Goal: Transaction & Acquisition: Purchase product/service

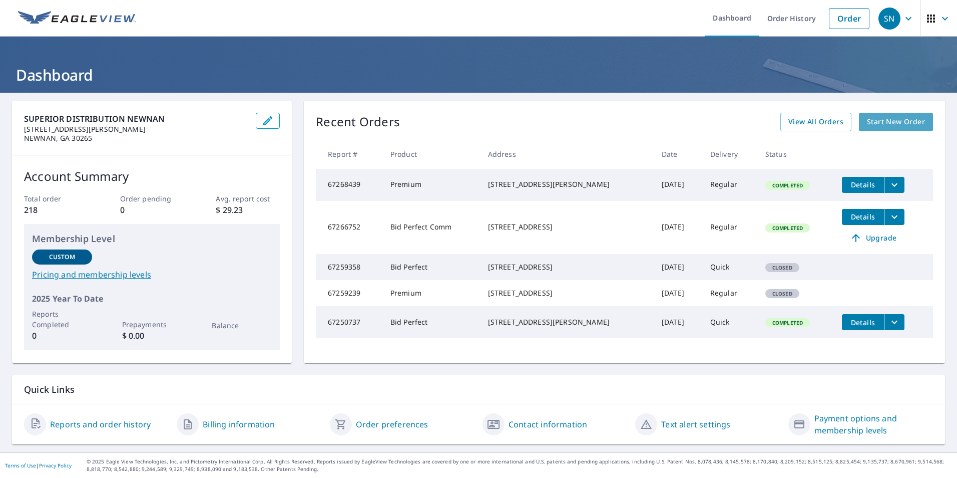
click at [873, 122] on span "Start New Order" at bounding box center [896, 122] width 58 height 13
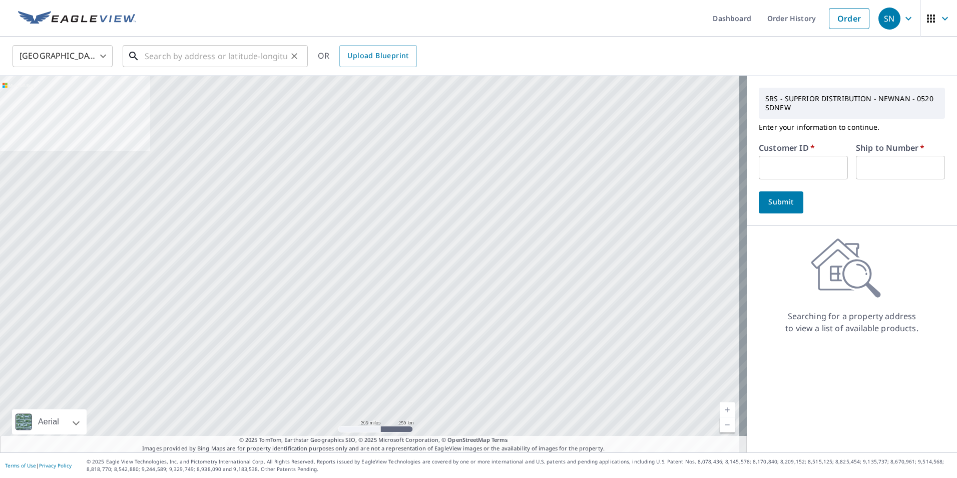
click at [209, 58] on input "text" at bounding box center [216, 56] width 143 height 28
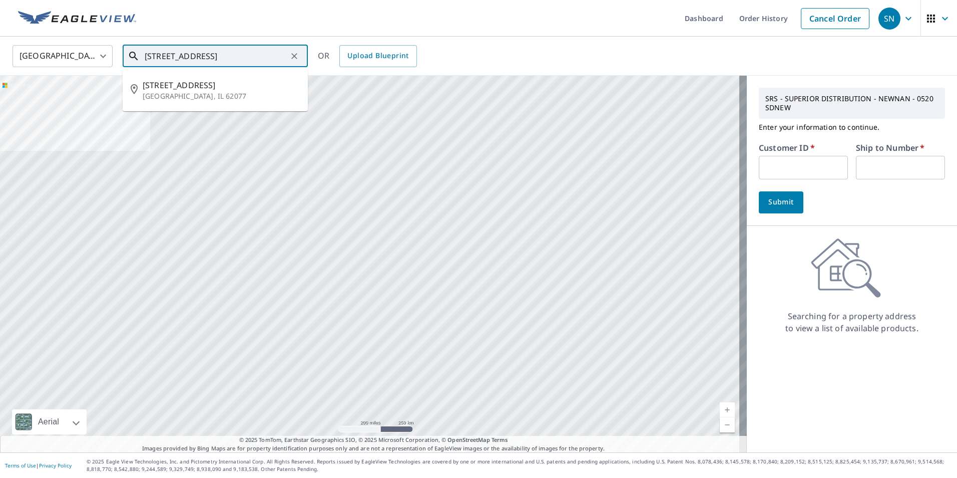
click at [183, 57] on input "[STREET_ADDRESS]" at bounding box center [216, 56] width 143 height 28
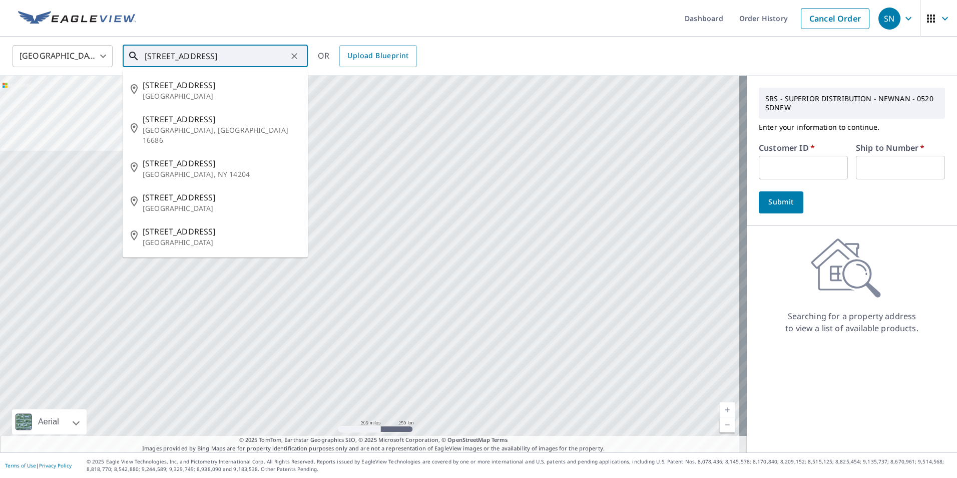
click at [234, 60] on input "[STREET_ADDRESS]" at bounding box center [216, 56] width 143 height 28
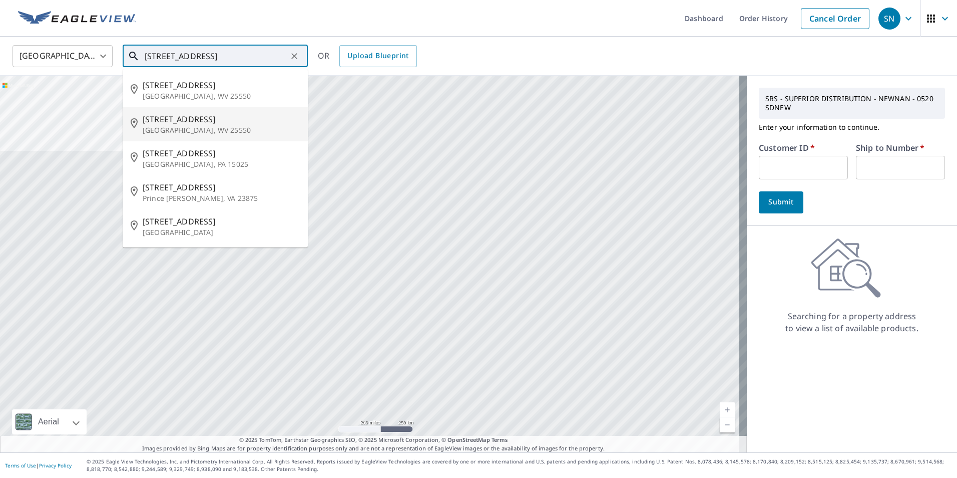
type input "[STREET_ADDRESS]"
click at [460, 52] on div "[GEOGRAPHIC_DATA] [GEOGRAPHIC_DATA] ​ [STREET_ADDRESS] ​ [STREET_ADDRESS][GEOGR…" at bounding box center [475, 56] width 940 height 24
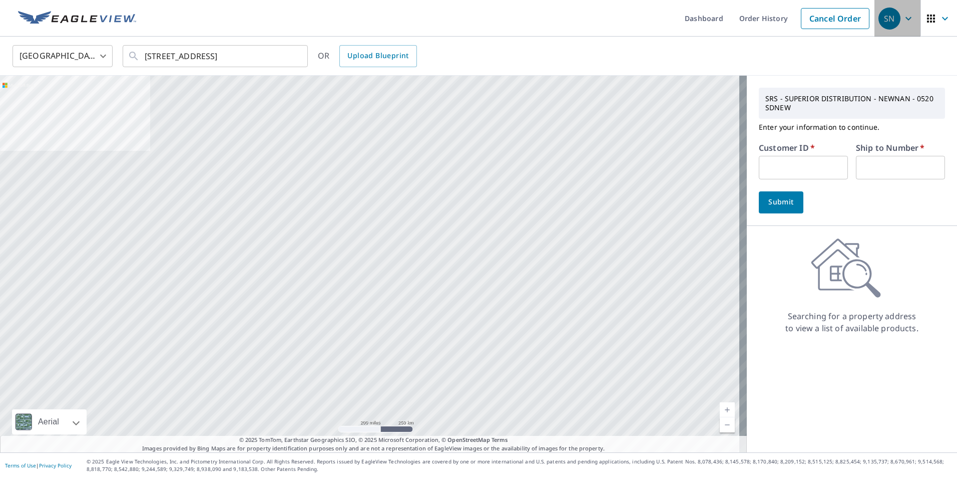
click at [906, 19] on icon "button" at bounding box center [909, 19] width 6 height 4
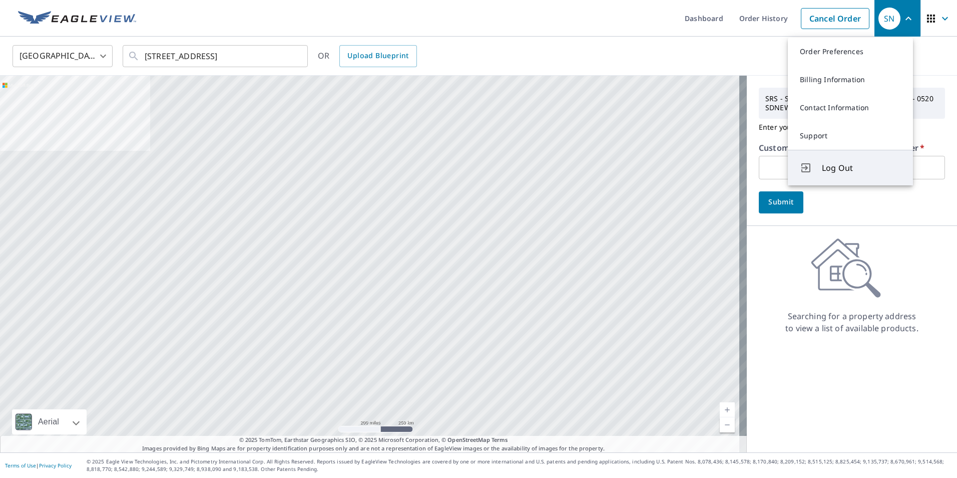
click at [852, 168] on span "Log Out" at bounding box center [861, 168] width 79 height 12
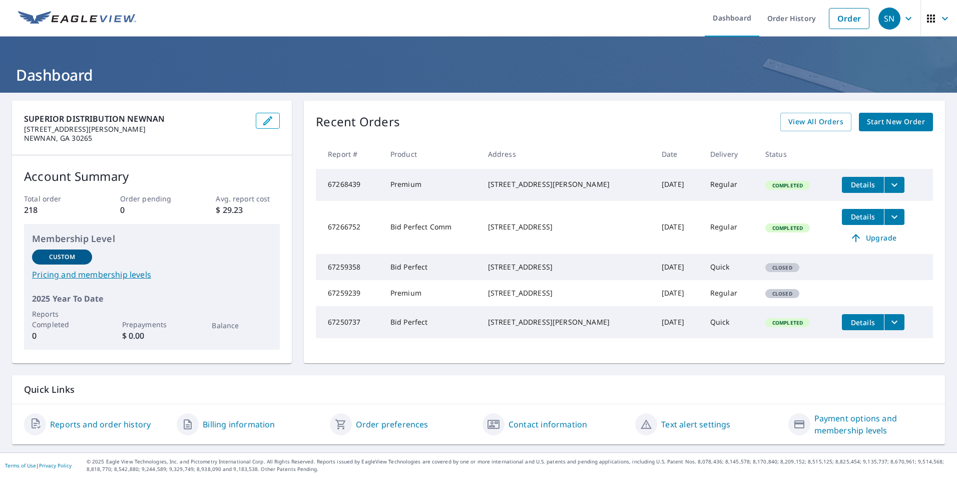
click at [876, 121] on span "Start New Order" at bounding box center [896, 122] width 58 height 13
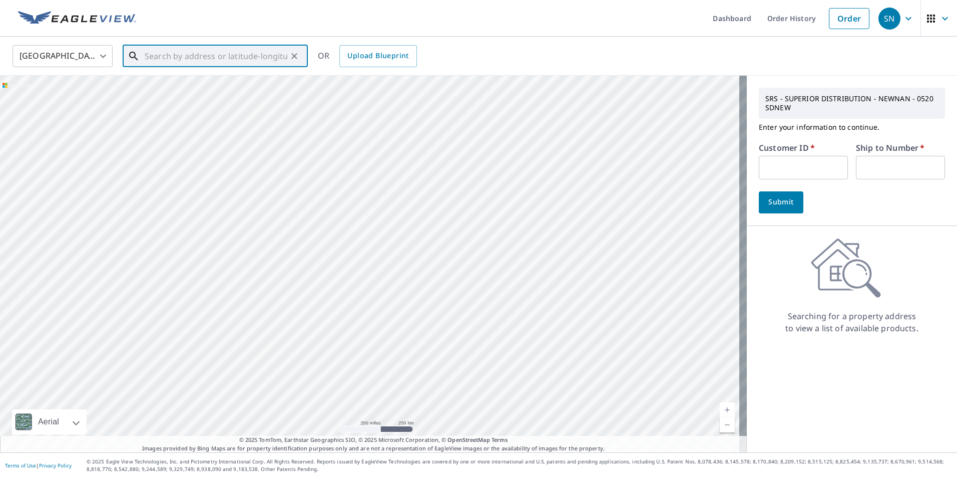
click at [181, 53] on input "text" at bounding box center [216, 56] width 143 height 28
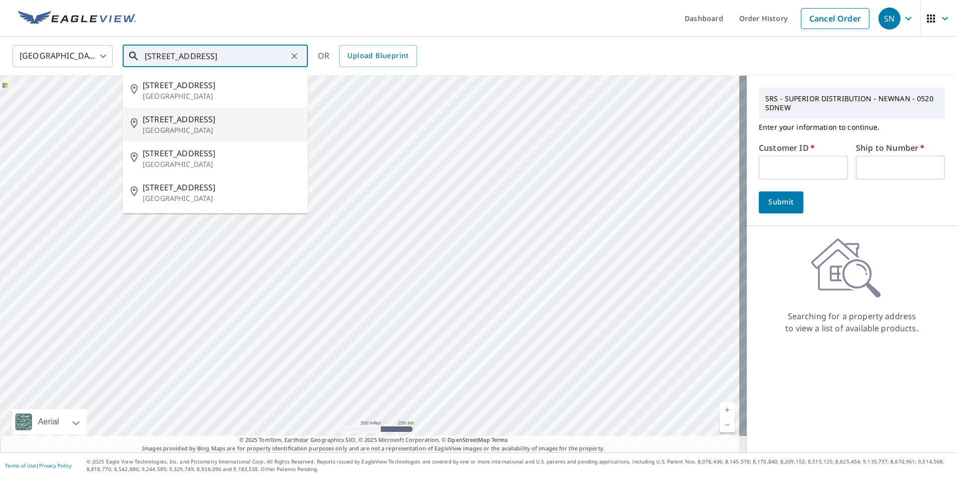
click at [190, 122] on span "[STREET_ADDRESS]" at bounding box center [221, 119] width 157 height 12
type input "[STREET_ADDRESS]"
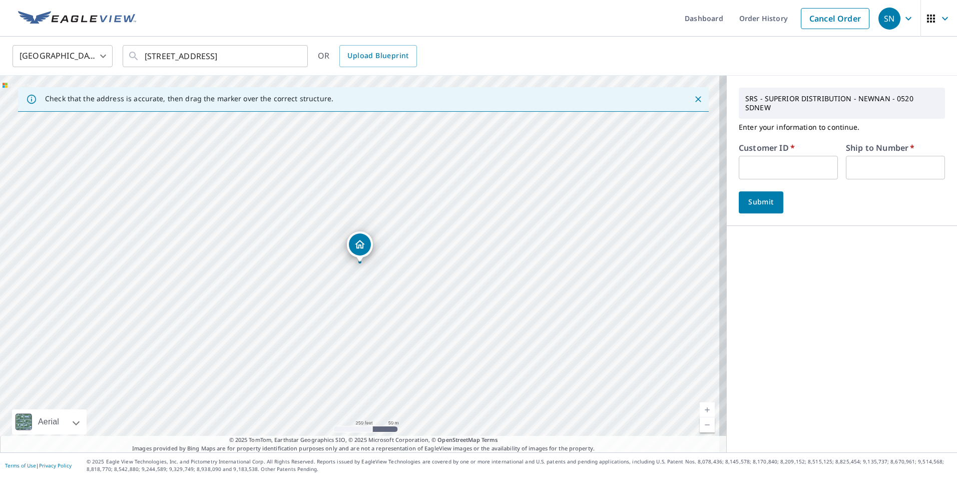
click at [780, 158] on input "text" at bounding box center [788, 168] width 99 height 24
type input "mrf130"
type input "1"
click at [756, 196] on span "Submit" at bounding box center [761, 202] width 29 height 13
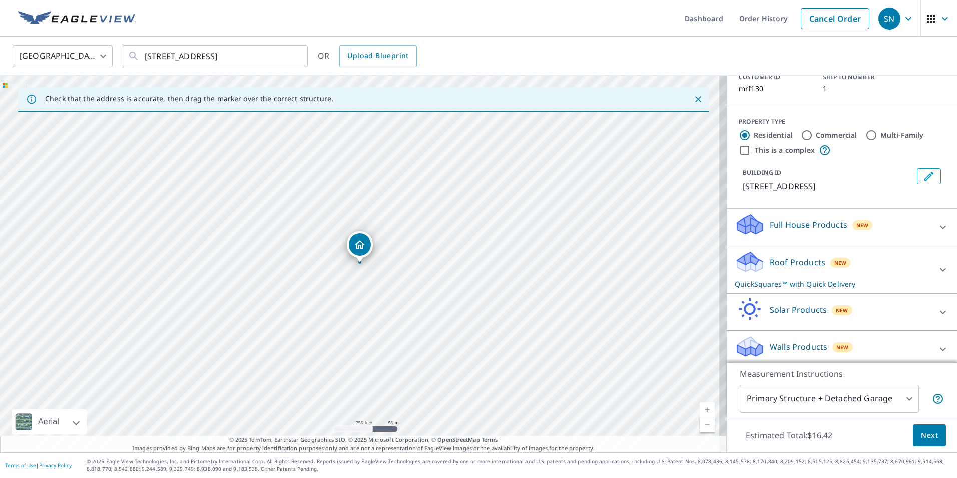
scroll to position [88, 0]
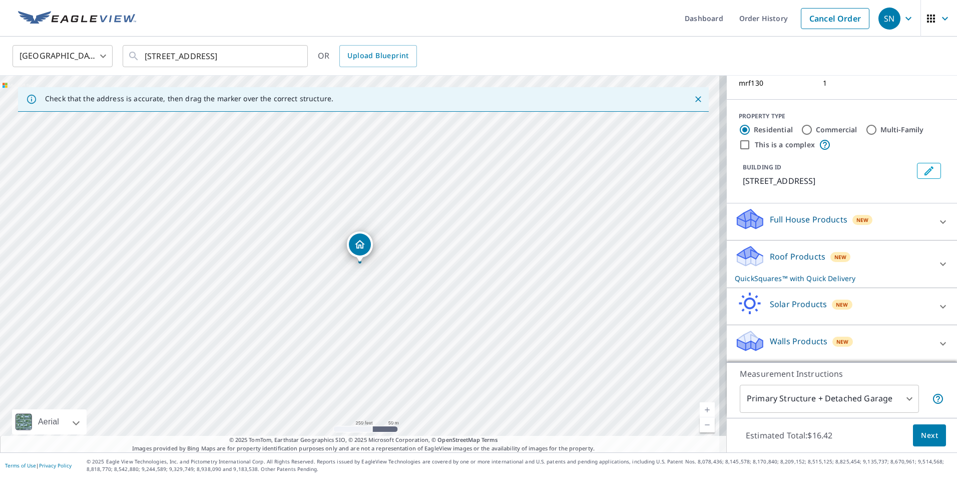
click at [940, 264] on icon at bounding box center [943, 264] width 6 height 4
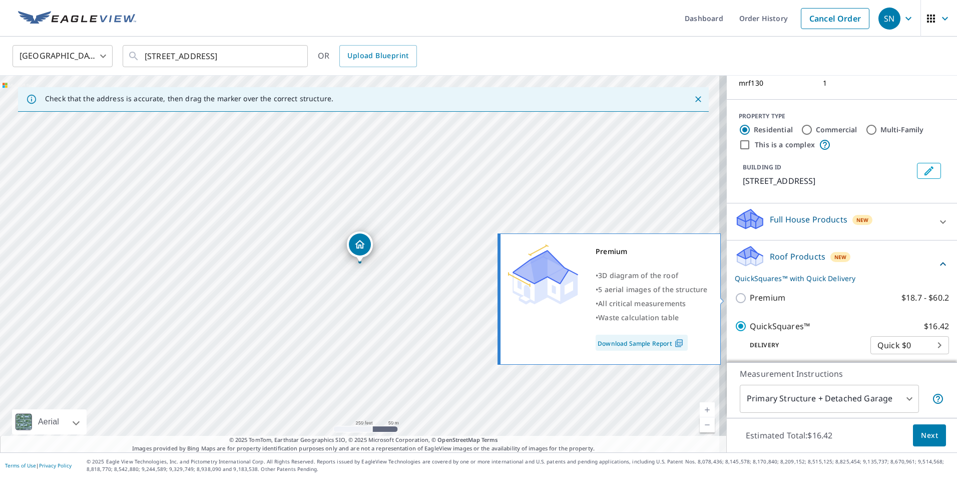
click at [735, 297] on input "Premium $18.7 - $60.2" at bounding box center [742, 298] width 15 height 12
checkbox input "true"
checkbox input "false"
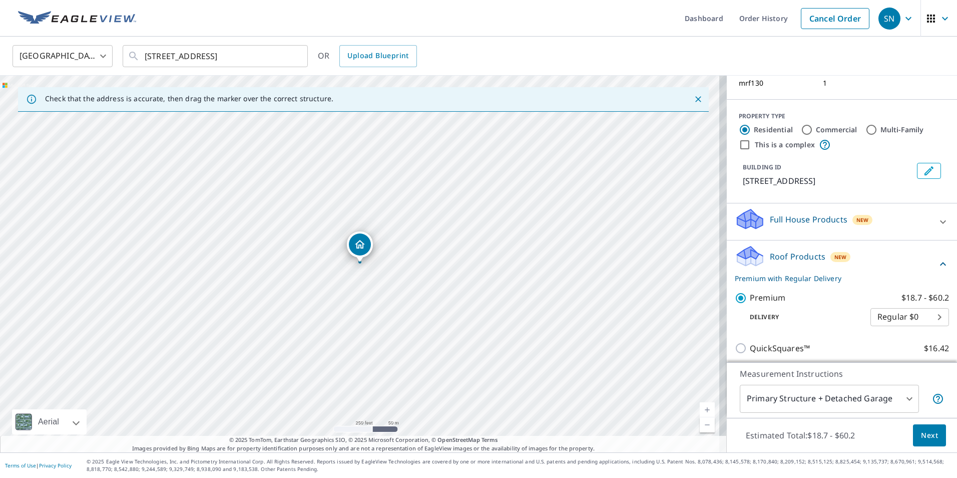
click at [921, 436] on span "Next" at bounding box center [929, 435] width 17 height 13
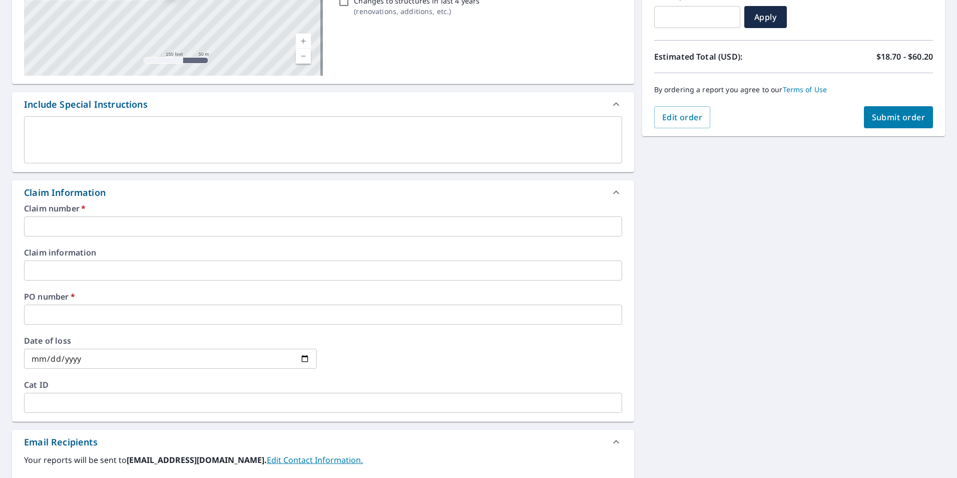
scroll to position [200, 0]
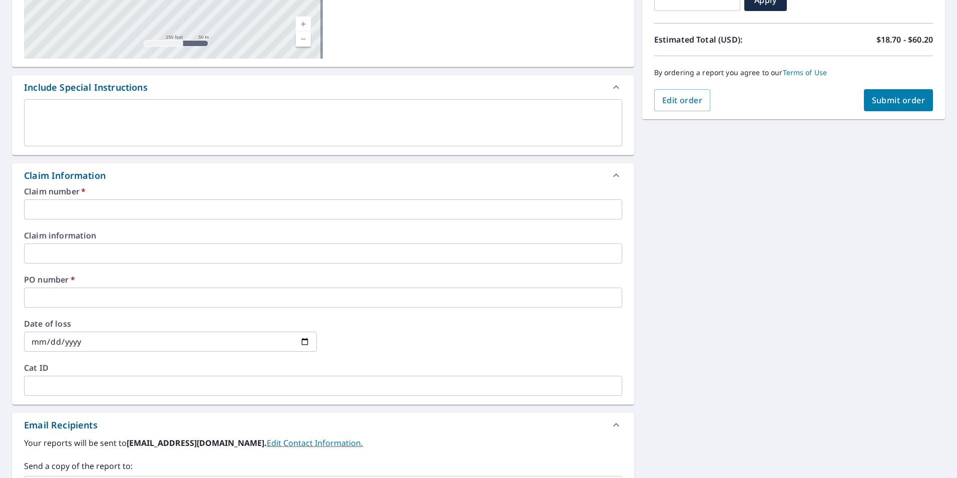
click at [88, 205] on input "text" at bounding box center [323, 209] width 598 height 20
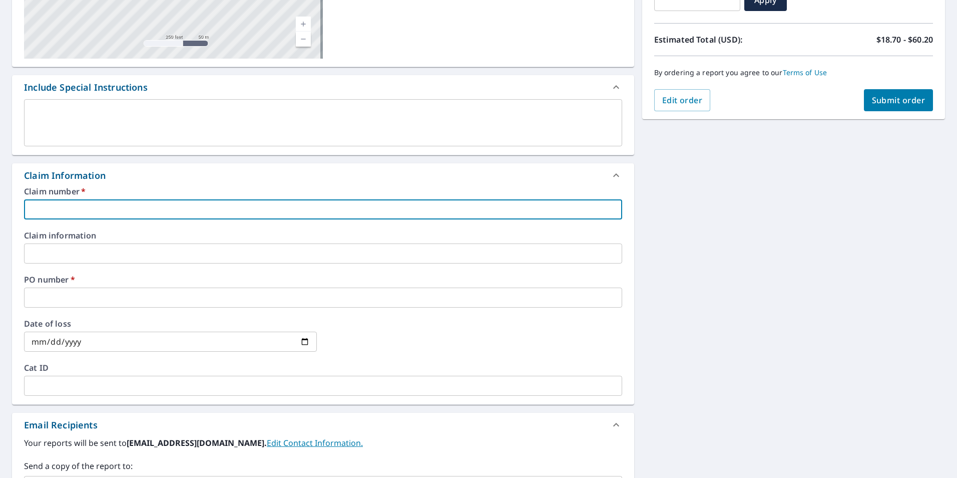
type input "M"
checkbox input "true"
type input "MO"
checkbox input "true"
type input "MOR"
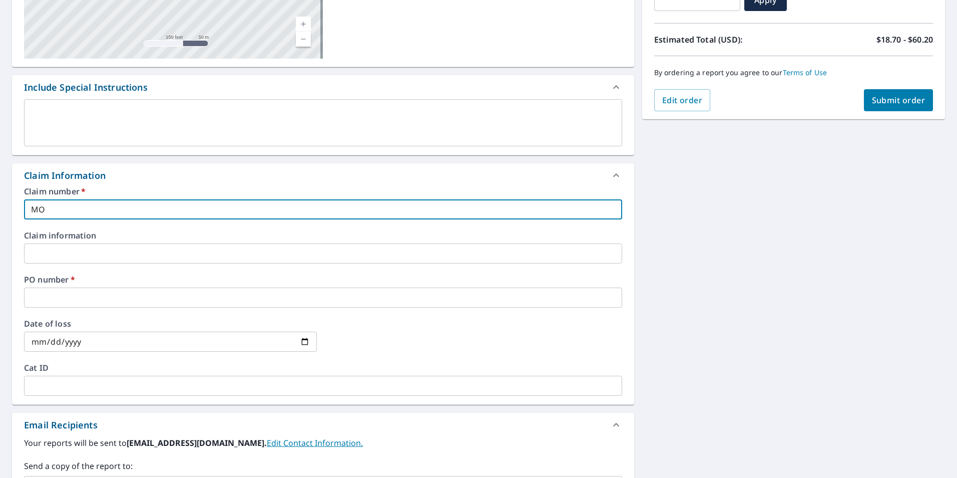
checkbox input "true"
type input "MORR"
checkbox input "true"
type input "MORRO"
checkbox input "true"
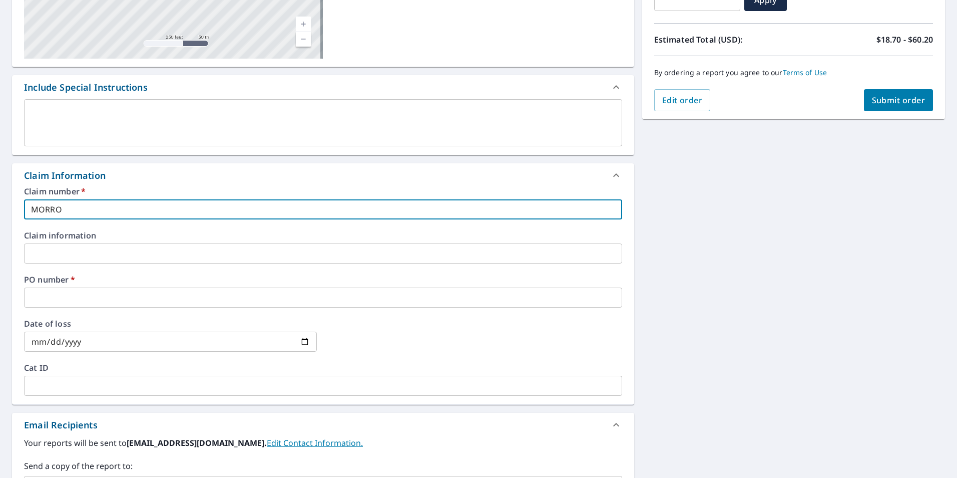
type input "MORROW"
checkbox input "true"
type input "MORROW"
checkbox input "true"
type input "MORROW R"
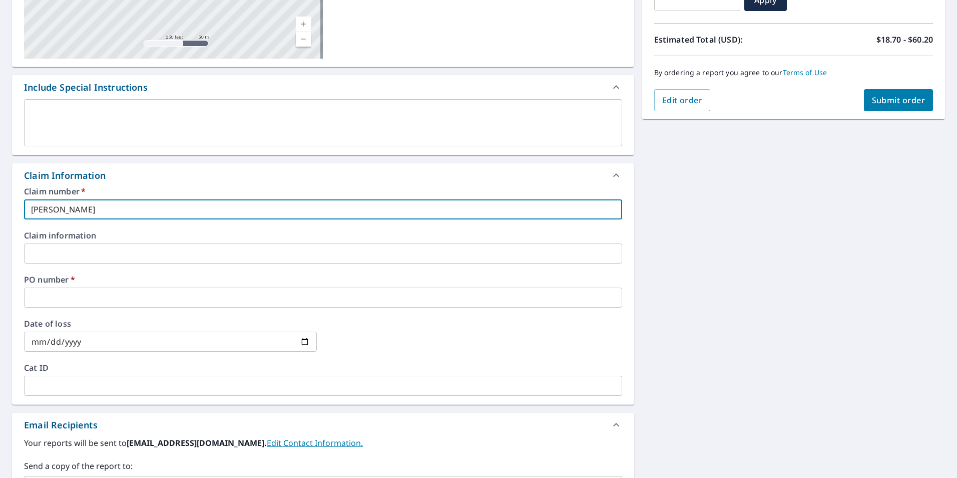
checkbox input "true"
type input "MORROW RO"
checkbox input "true"
type input "MORROW ROO"
checkbox input "true"
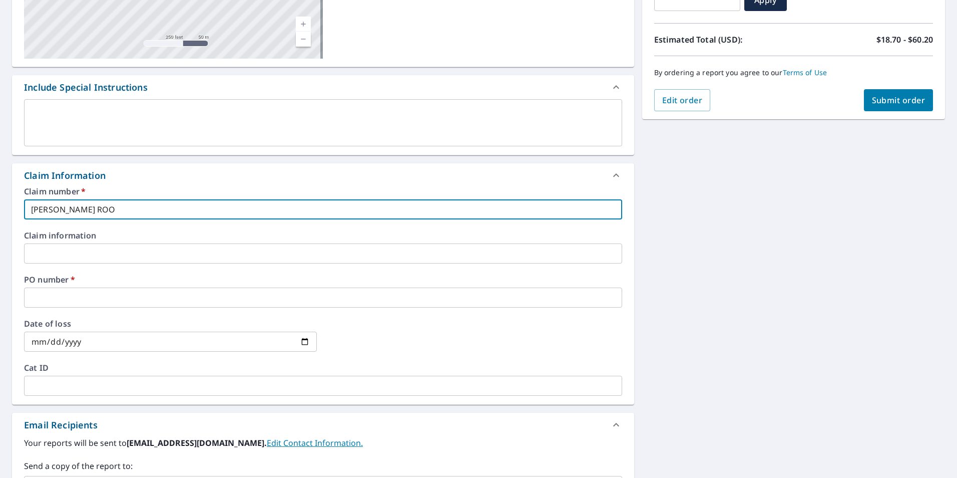
type input "MORROW ROOF"
checkbox input "true"
type input "MORROW ROOFI"
checkbox input "true"
type input "MORROW ROOFIN"
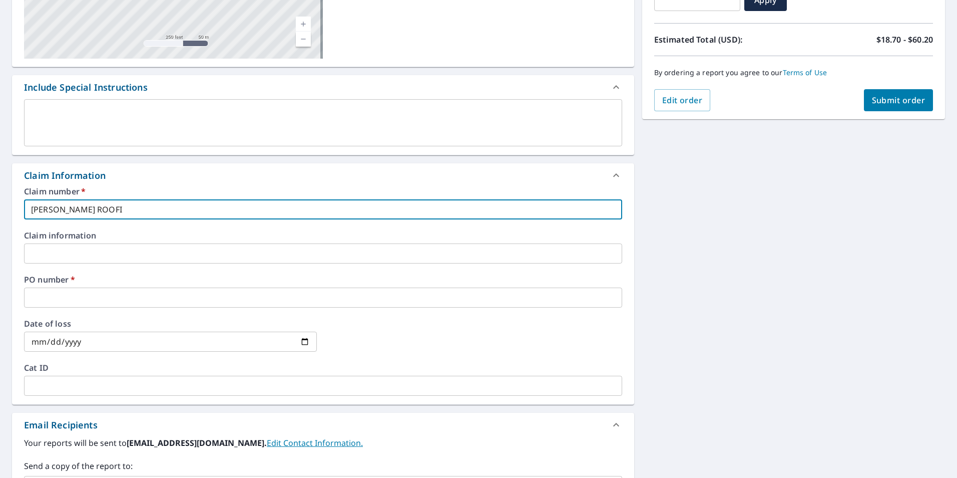
checkbox input "true"
type input "MORROW ROOFING"
checkbox input "true"
type input "MORROW ROOFING"
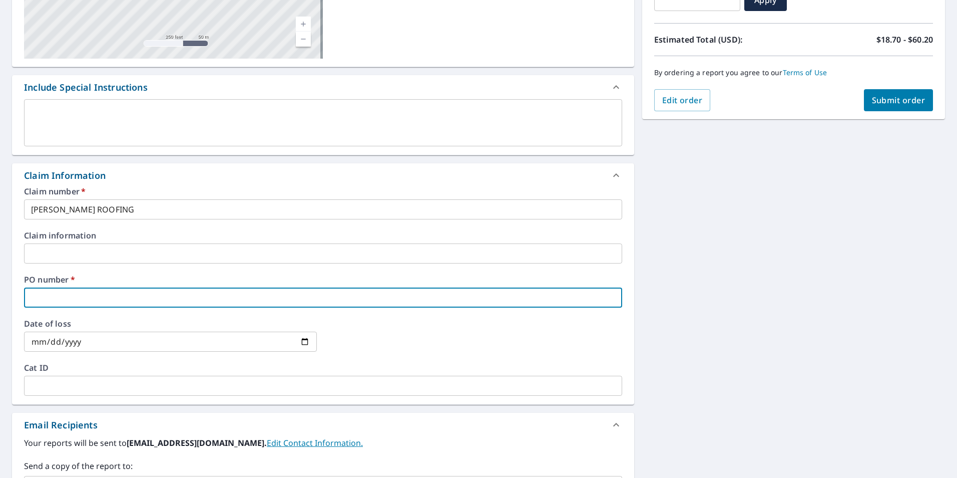
click at [77, 298] on input "text" at bounding box center [323, 297] width 598 height 20
type input "1"
checkbox input "true"
type input "10"
checkbox input "true"
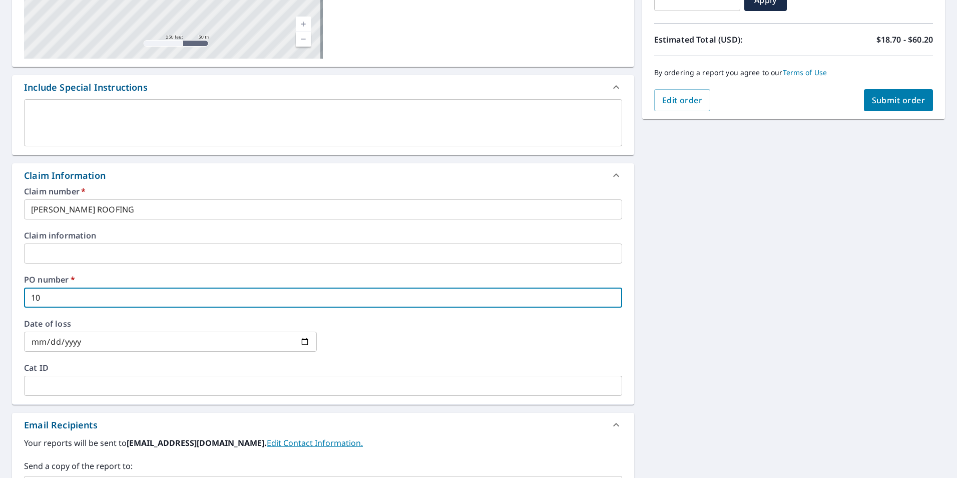
type input "104"
checkbox input "true"
type input "1049"
checkbox input "true"
type input "1049"
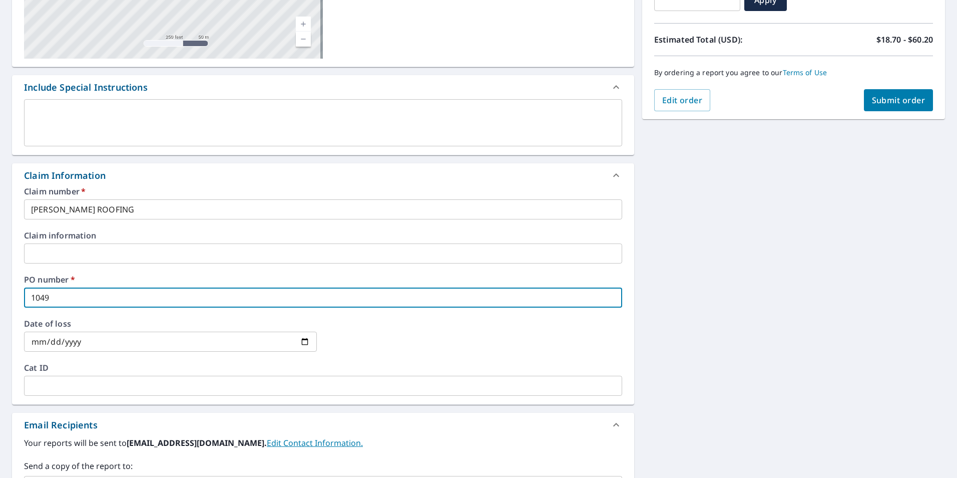
checkbox input "true"
type input "1049 J"
checkbox input "true"
type input "1049 JE"
checkbox input "true"
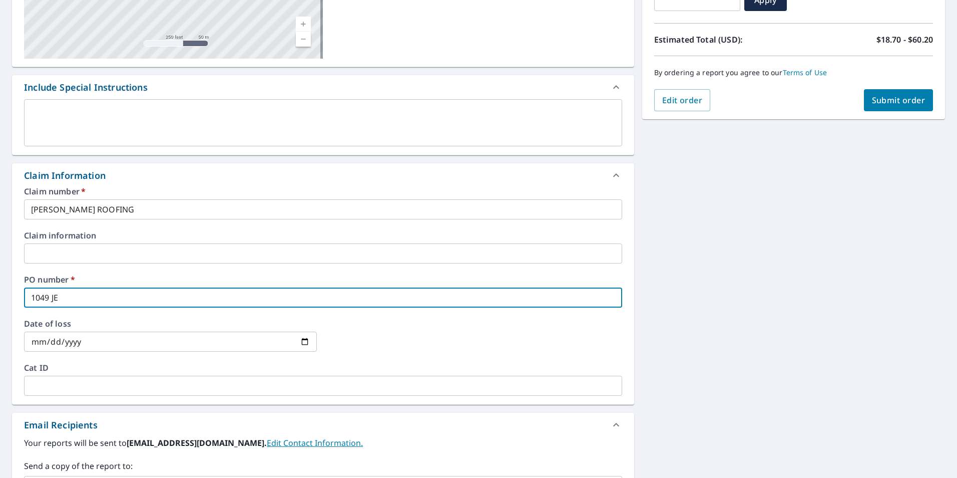
type input "1049 JEF"
checkbox input "true"
type input "1049 JEFF"
checkbox input "true"
type input "1049 JEFFE"
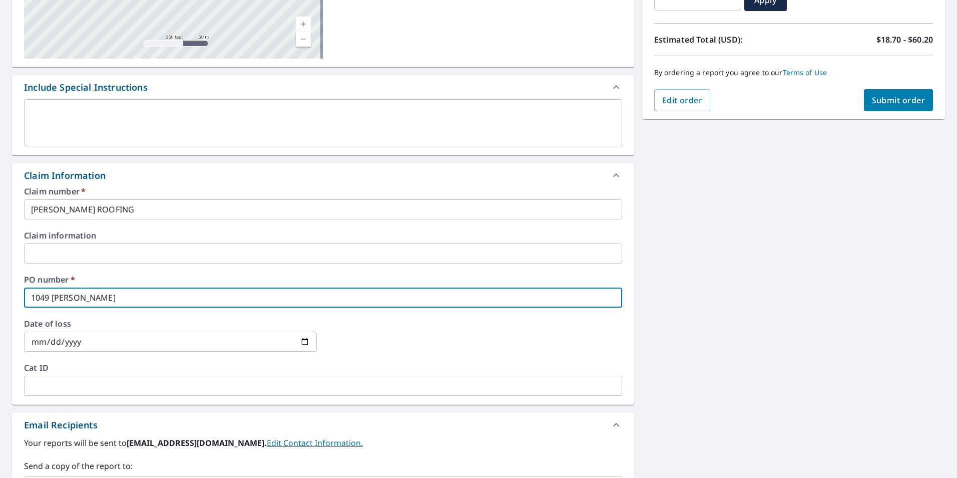
checkbox input "true"
type input "1049 JEFFER"
checkbox input "true"
type input "1049 JEFFERS"
checkbox input "true"
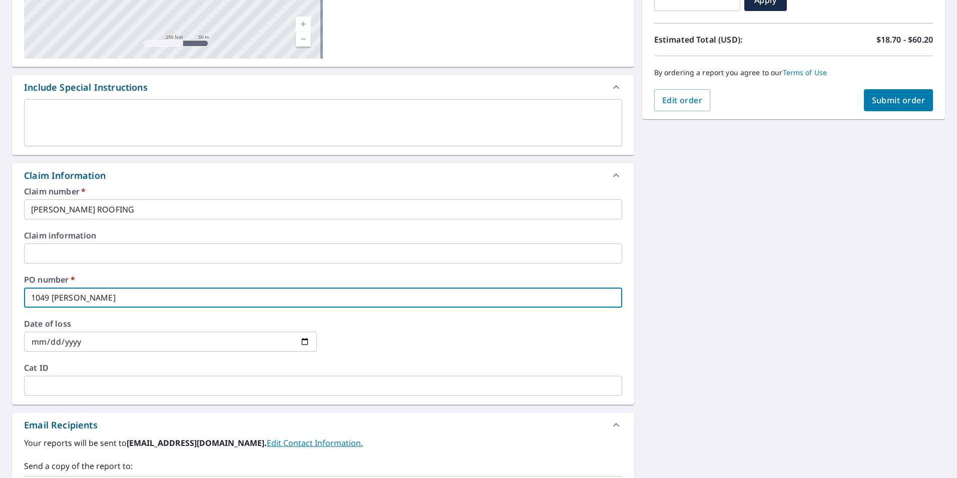
type input "1049 JEFFERSO"
checkbox input "true"
type input "1049 JEFFERSOB"
checkbox input "true"
type input "1049 JEFFERSOB"
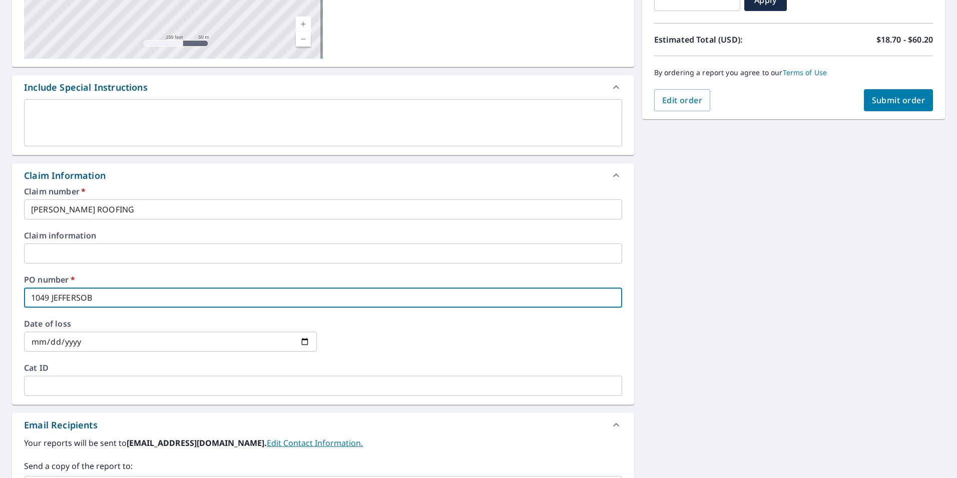
checkbox input "true"
type input "1049 JEFFERSOB A"
checkbox input "true"
type input "1049 JEFFERSOB AV"
checkbox input "true"
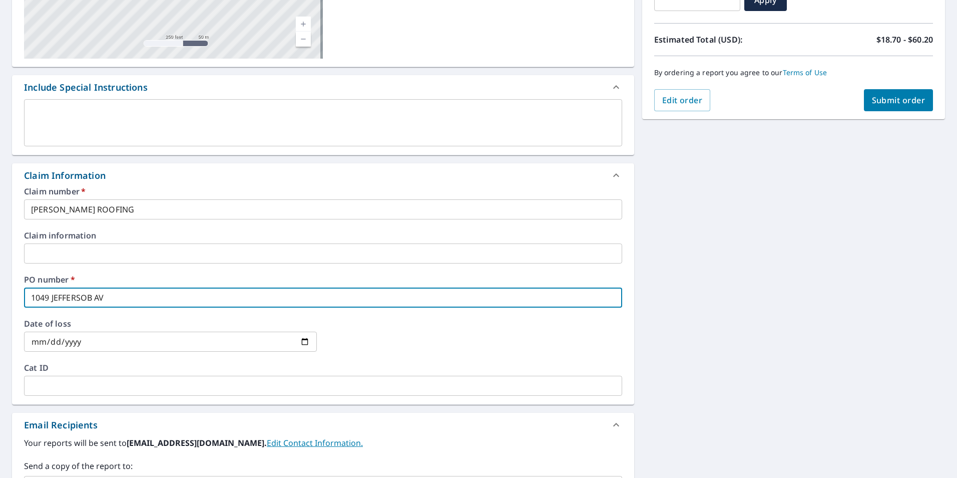
type input "1049 JEFFERSOB AVE"
checkbox input "true"
type input "1049 JEFFERSOB AVE."
checkbox input "true"
click at [91, 297] on input "1049 JEFFERSOB AVE." at bounding box center [323, 297] width 598 height 20
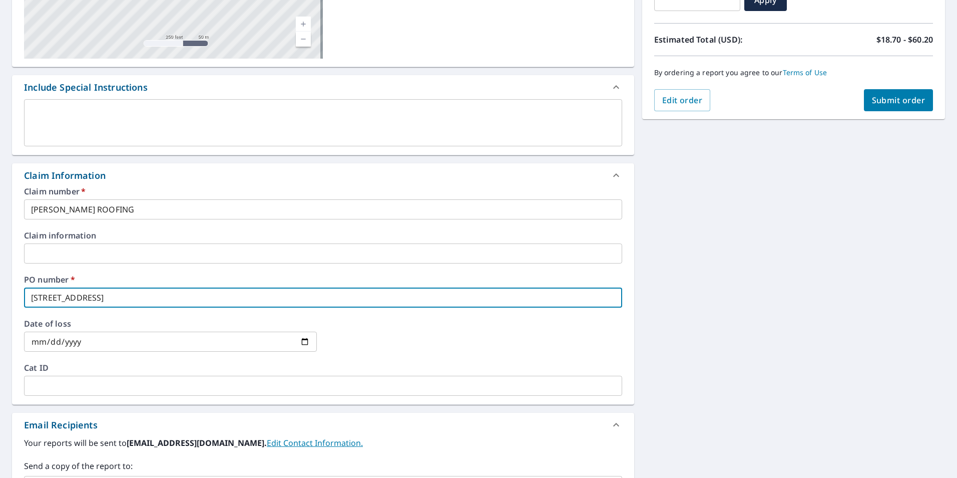
type input "1049 JEFFERSO AVE."
checkbox input "true"
type input "1049 JEFFERSON AVE."
checkbox input "true"
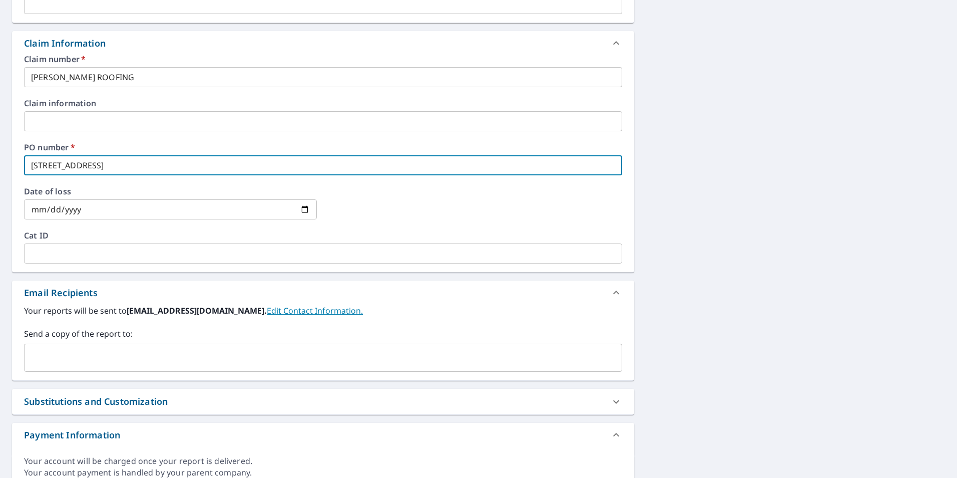
scroll to position [350, 0]
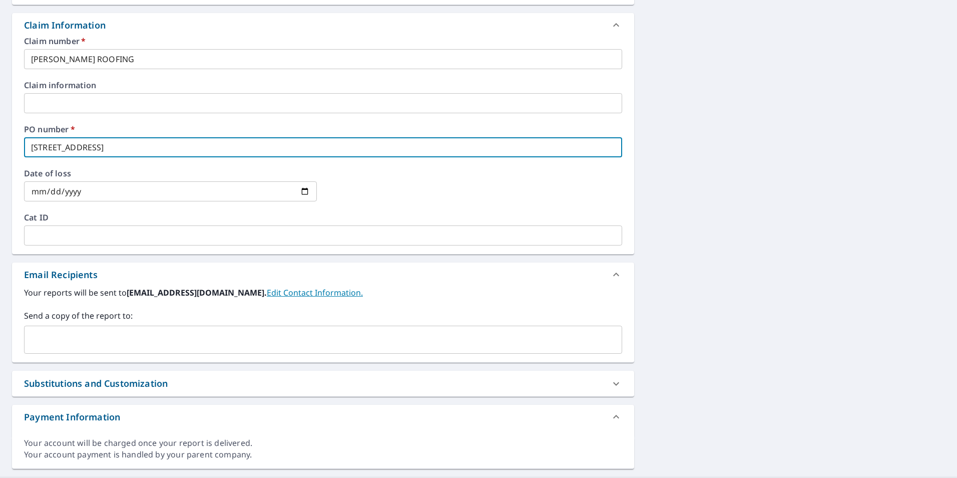
type input "1049 JEFFERSON AVE."
click at [150, 337] on input "text" at bounding box center [316, 339] width 574 height 19
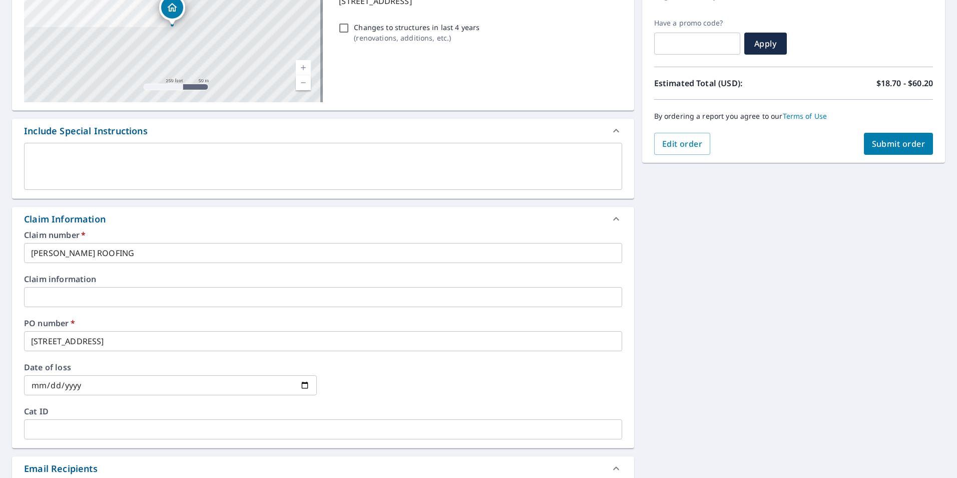
scroll to position [150, 0]
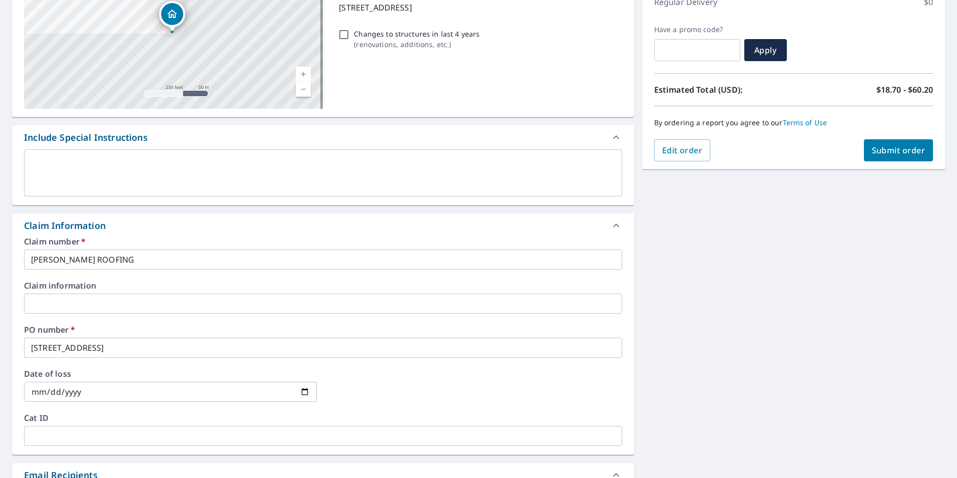
type input "MORROWROOF@GMAIL.COM"
click at [884, 149] on span "Submit order" at bounding box center [899, 150] width 54 height 11
checkbox input "true"
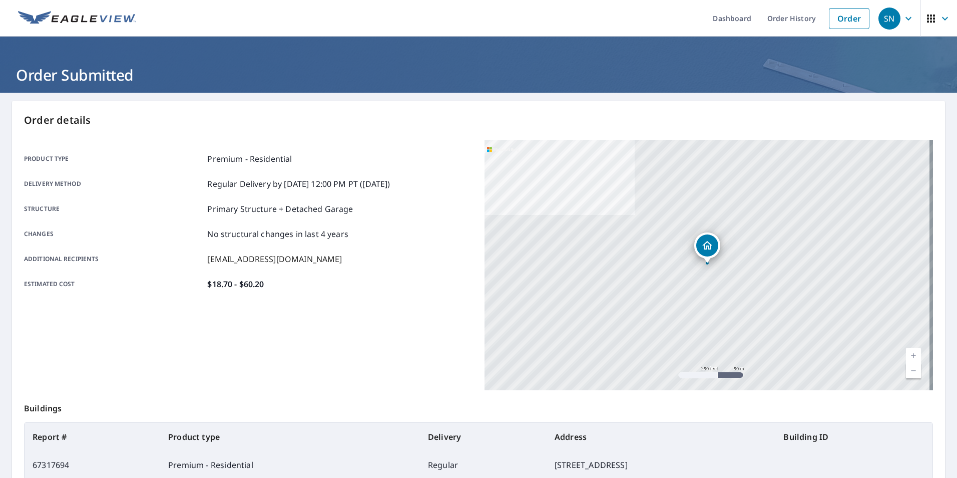
click at [903, 19] on icon "button" at bounding box center [909, 19] width 12 height 12
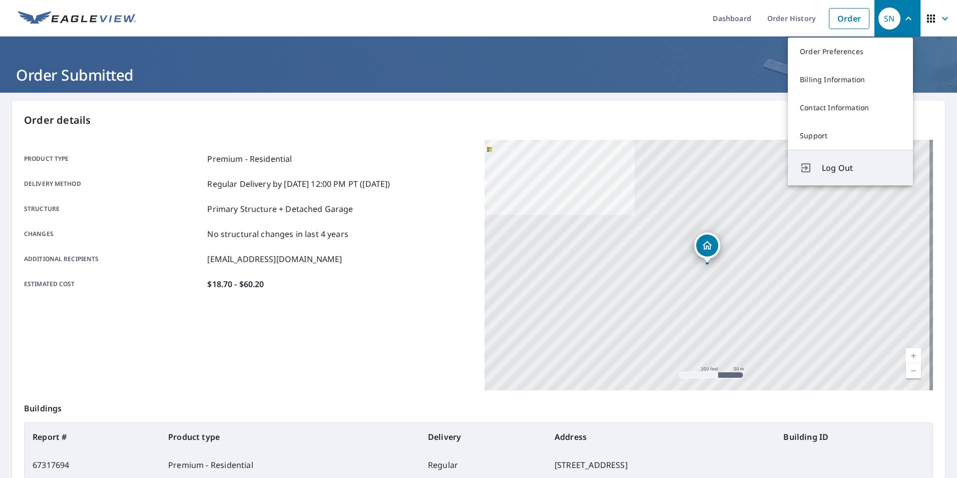
click at [837, 168] on span "Log Out" at bounding box center [861, 168] width 79 height 12
